Goal: Information Seeking & Learning: Learn about a topic

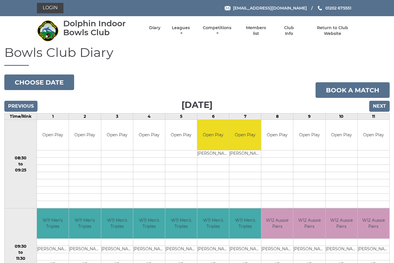
click at [386, 109] on input "Next" at bounding box center [379, 106] width 20 height 11
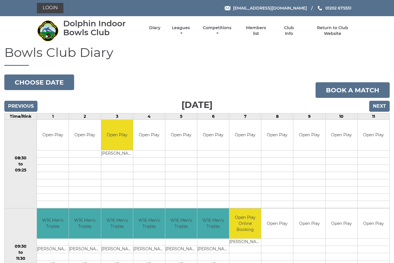
click at [191, 33] on link "Leagues" at bounding box center [180, 30] width 21 height 11
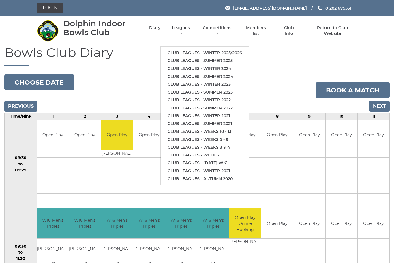
click at [226, 51] on link "Club leagues - Winter 2025/2026" at bounding box center [205, 53] width 88 height 8
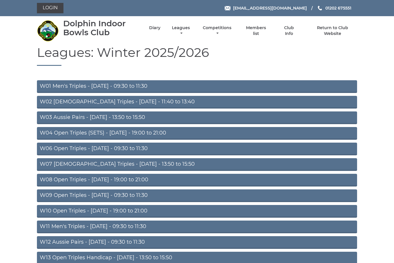
click at [103, 118] on link "W03 Aussie Pairs - [DATE] - 13:50 to 15:50" at bounding box center [197, 117] width 320 height 13
click at [123, 122] on link "W03 Aussie Pairs - [DATE] - 13:50 to 15:50" at bounding box center [197, 117] width 320 height 13
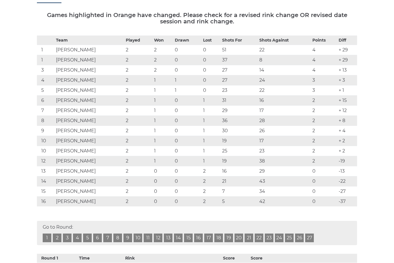
scroll to position [84, 0]
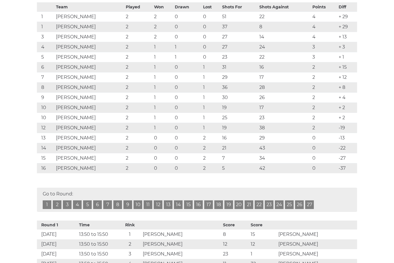
scroll to position [116, 0]
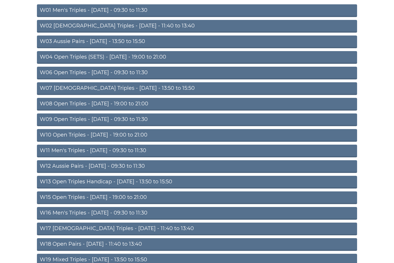
scroll to position [76, 0]
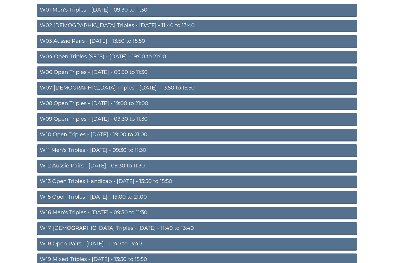
click at [162, 182] on link "W13 Open Triples Handicap - Thursday - 13:50 to 15:50" at bounding box center [197, 181] width 320 height 13
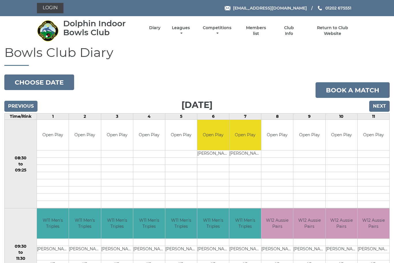
click at [190, 33] on link "Leagues" at bounding box center [180, 30] width 21 height 11
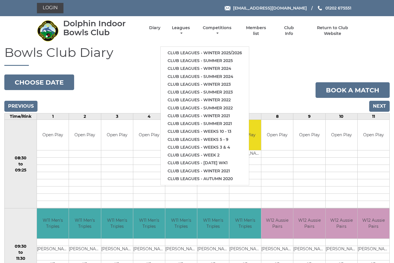
click at [240, 50] on link "Club leagues - Winter 2025/2026" at bounding box center [205, 53] width 88 height 8
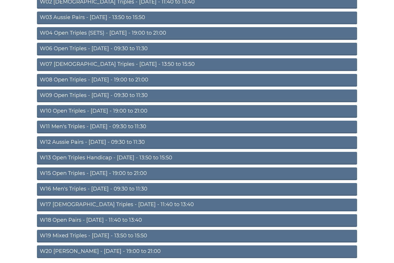
scroll to position [103, 0]
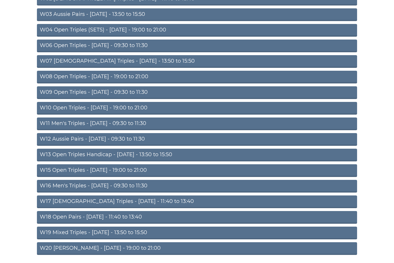
click at [142, 188] on link "W16 Men's Triples - [DATE] - 09:30 to 11:30" at bounding box center [197, 186] width 320 height 13
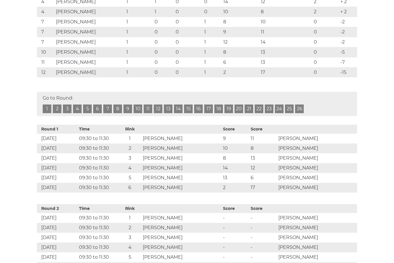
scroll to position [172, 0]
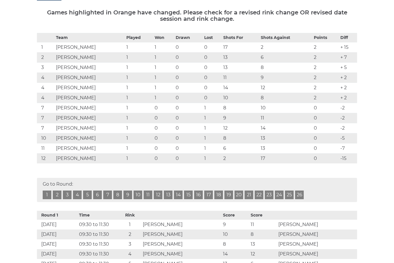
scroll to position [88, 0]
